Goal: Browse casually: Explore the website without a specific task or goal

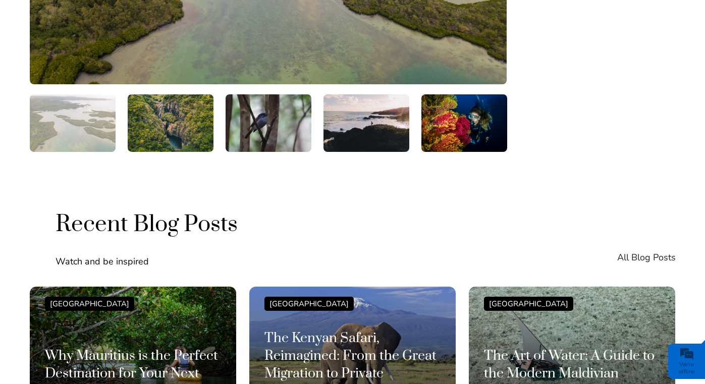
scroll to position [1881, 0]
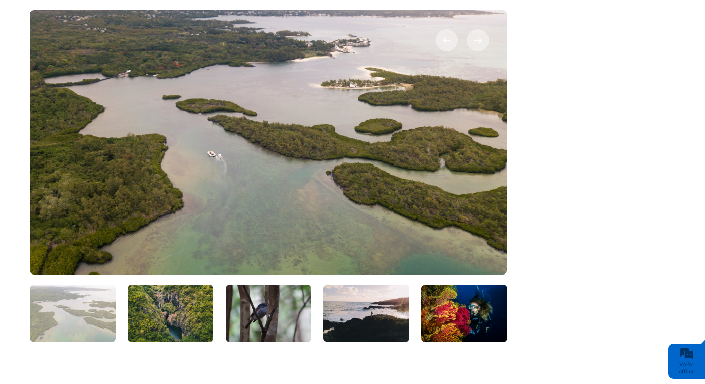
click at [188, 284] on img at bounding box center [171, 313] width 86 height 58
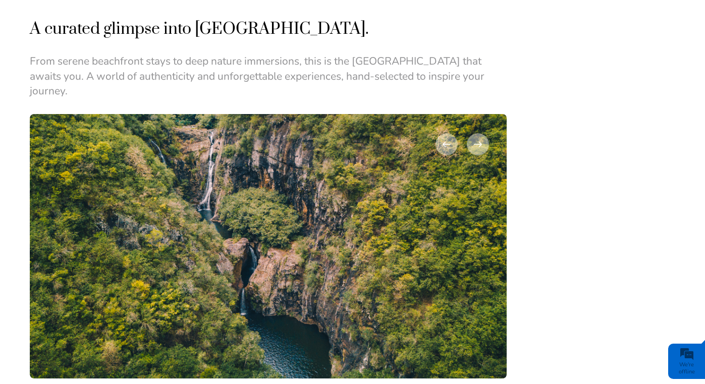
scroll to position [1585, 0]
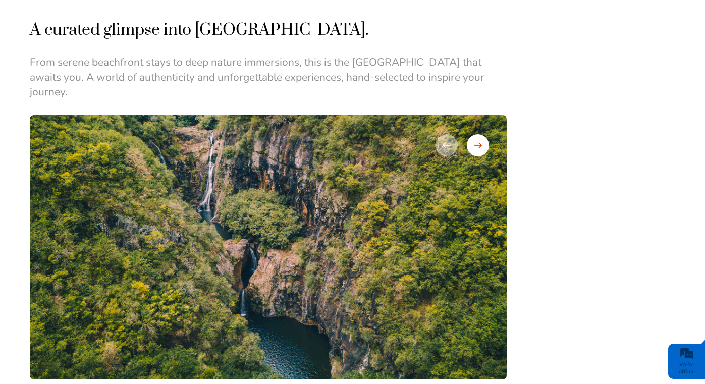
click at [478, 134] on div at bounding box center [478, 145] width 22 height 22
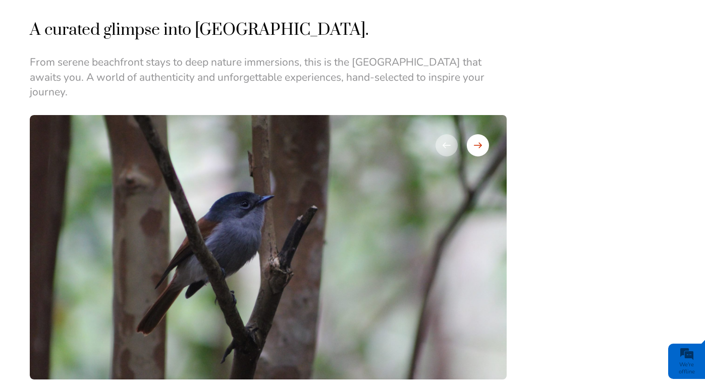
click at [478, 134] on div at bounding box center [478, 145] width 22 height 22
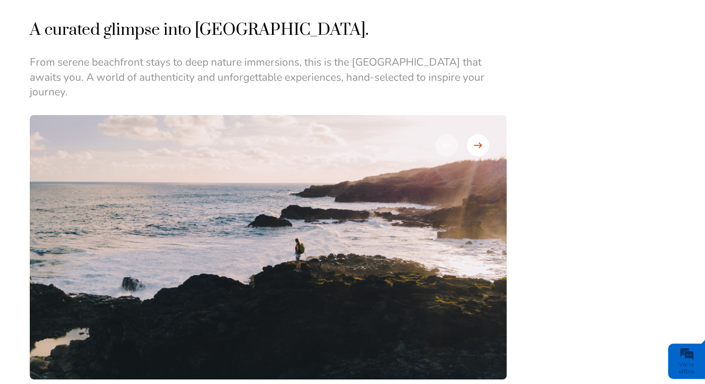
click at [478, 134] on div at bounding box center [478, 145] width 22 height 22
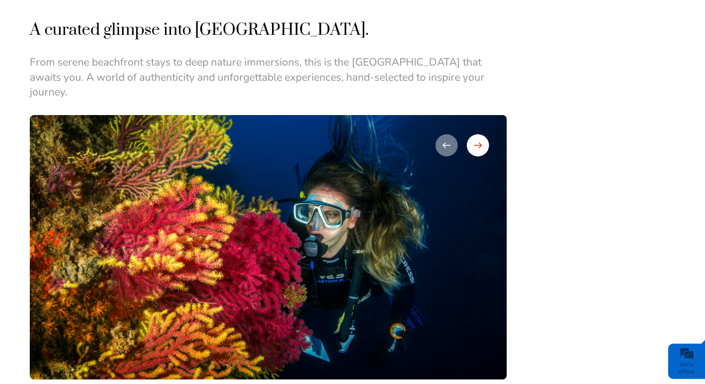
click at [478, 134] on div at bounding box center [478, 145] width 22 height 22
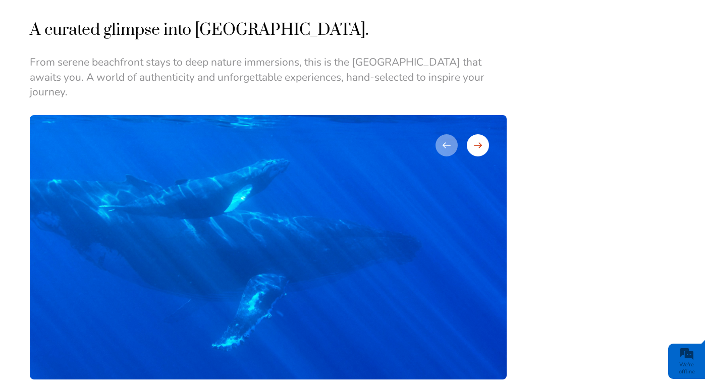
click at [478, 134] on div at bounding box center [478, 145] width 22 height 22
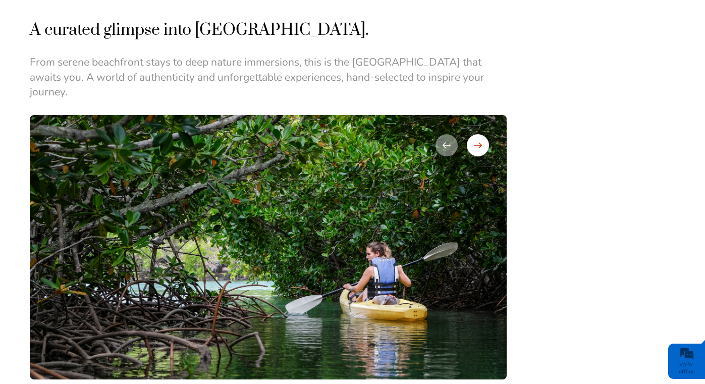
click at [478, 134] on div at bounding box center [478, 145] width 22 height 22
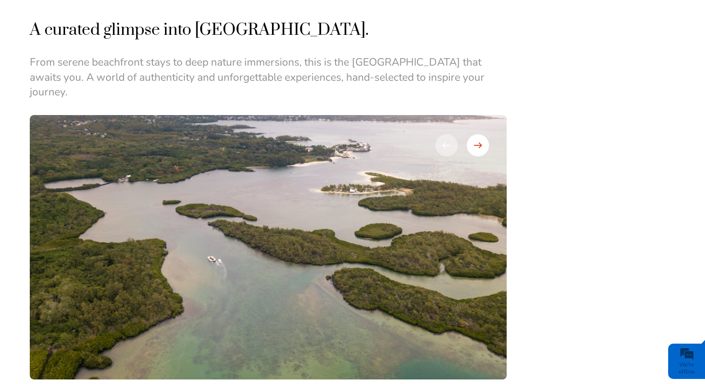
click at [478, 134] on div at bounding box center [478, 145] width 22 height 22
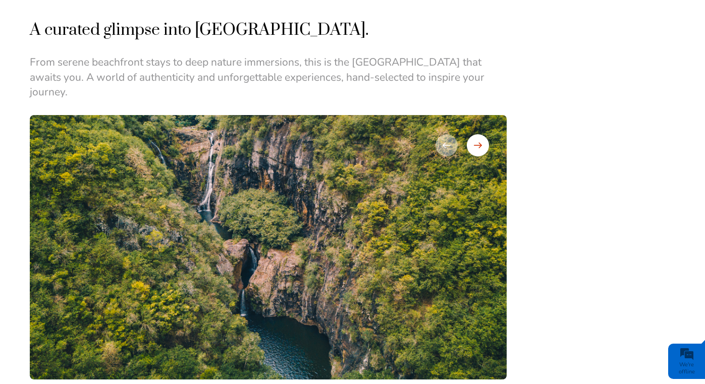
click at [478, 134] on div at bounding box center [478, 145] width 22 height 22
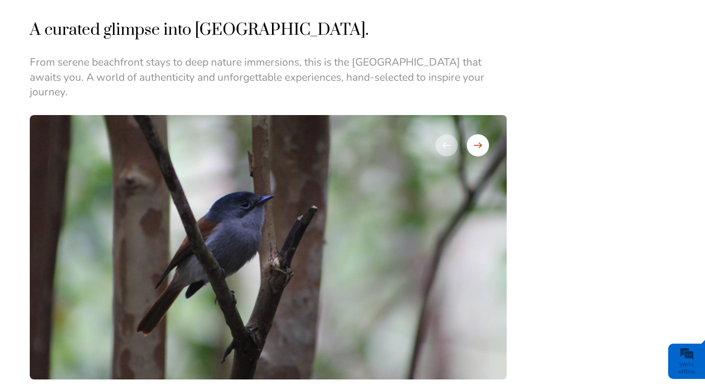
click at [478, 134] on div at bounding box center [478, 145] width 22 height 22
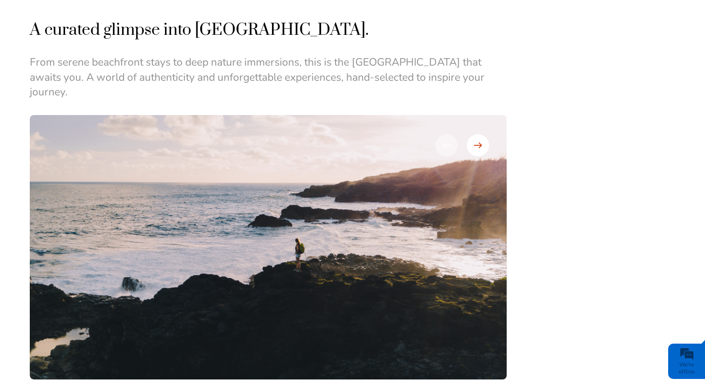
click at [478, 134] on div at bounding box center [478, 145] width 22 height 22
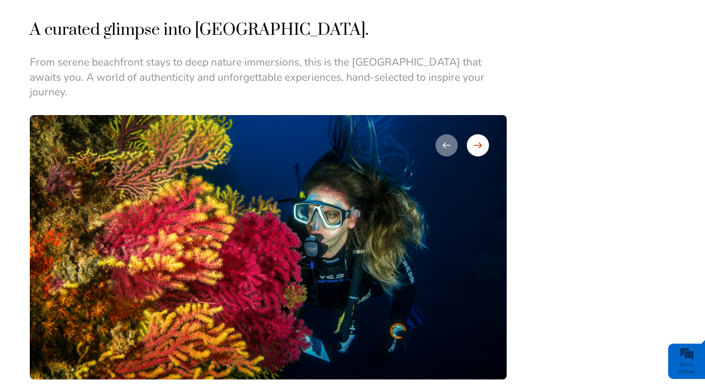
click at [478, 134] on div at bounding box center [478, 145] width 22 height 22
